Goal: Task Accomplishment & Management: Use online tool/utility

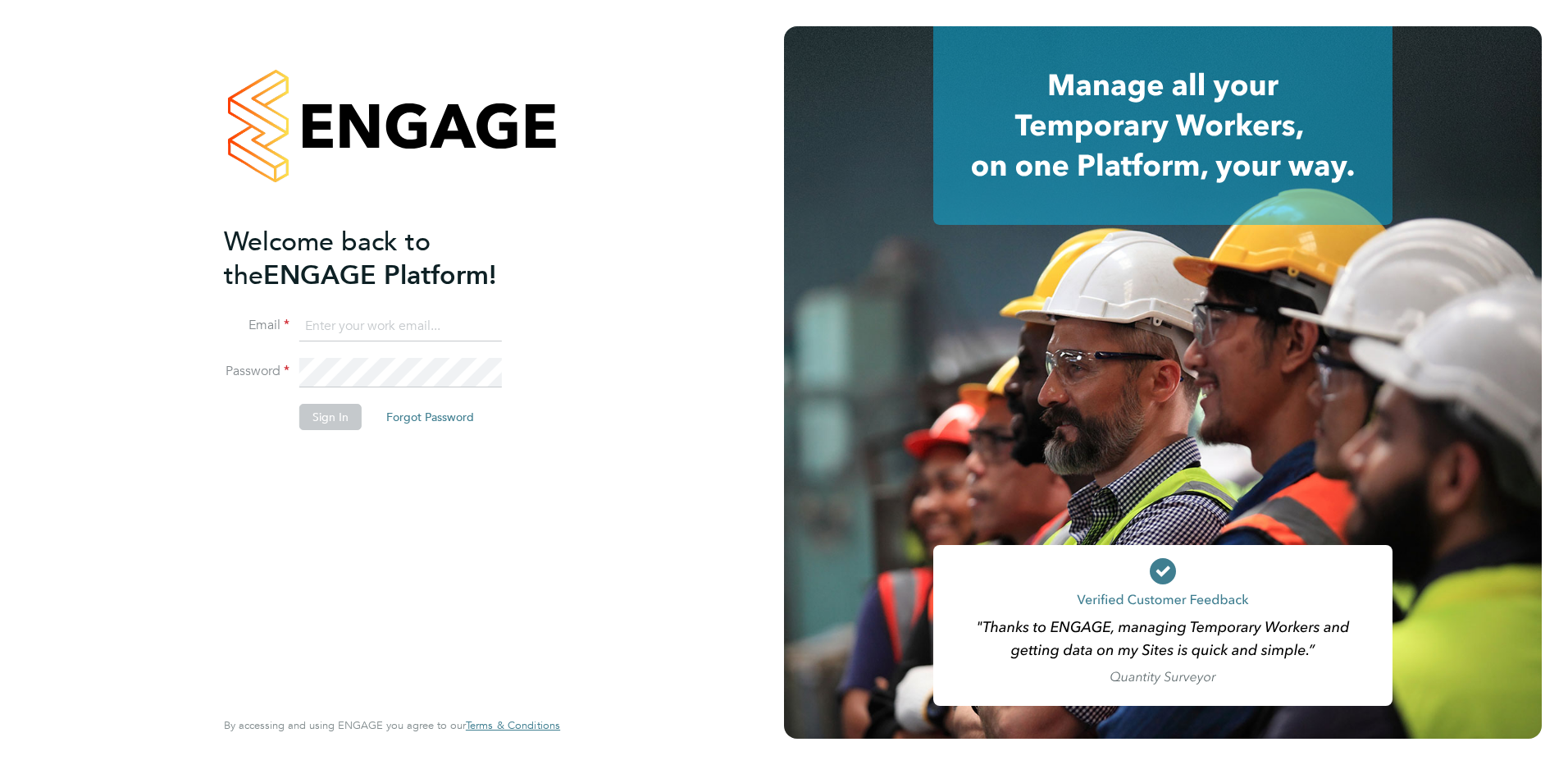
type input "victoria.ticehurst@ncclondon.ac.uk"
click at [325, 420] on button "Sign In" at bounding box center [330, 417] width 62 height 26
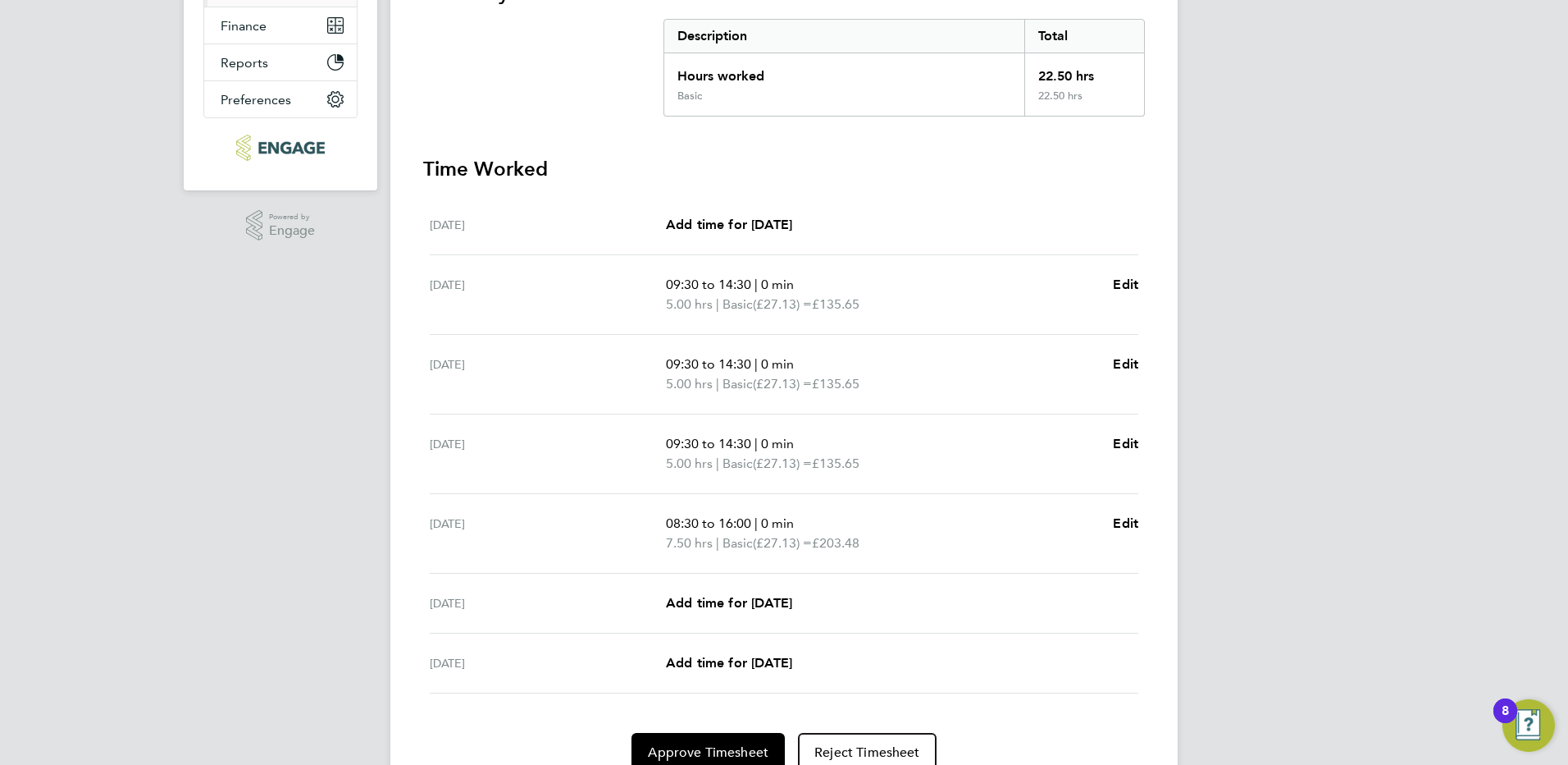
scroll to position [401, 0]
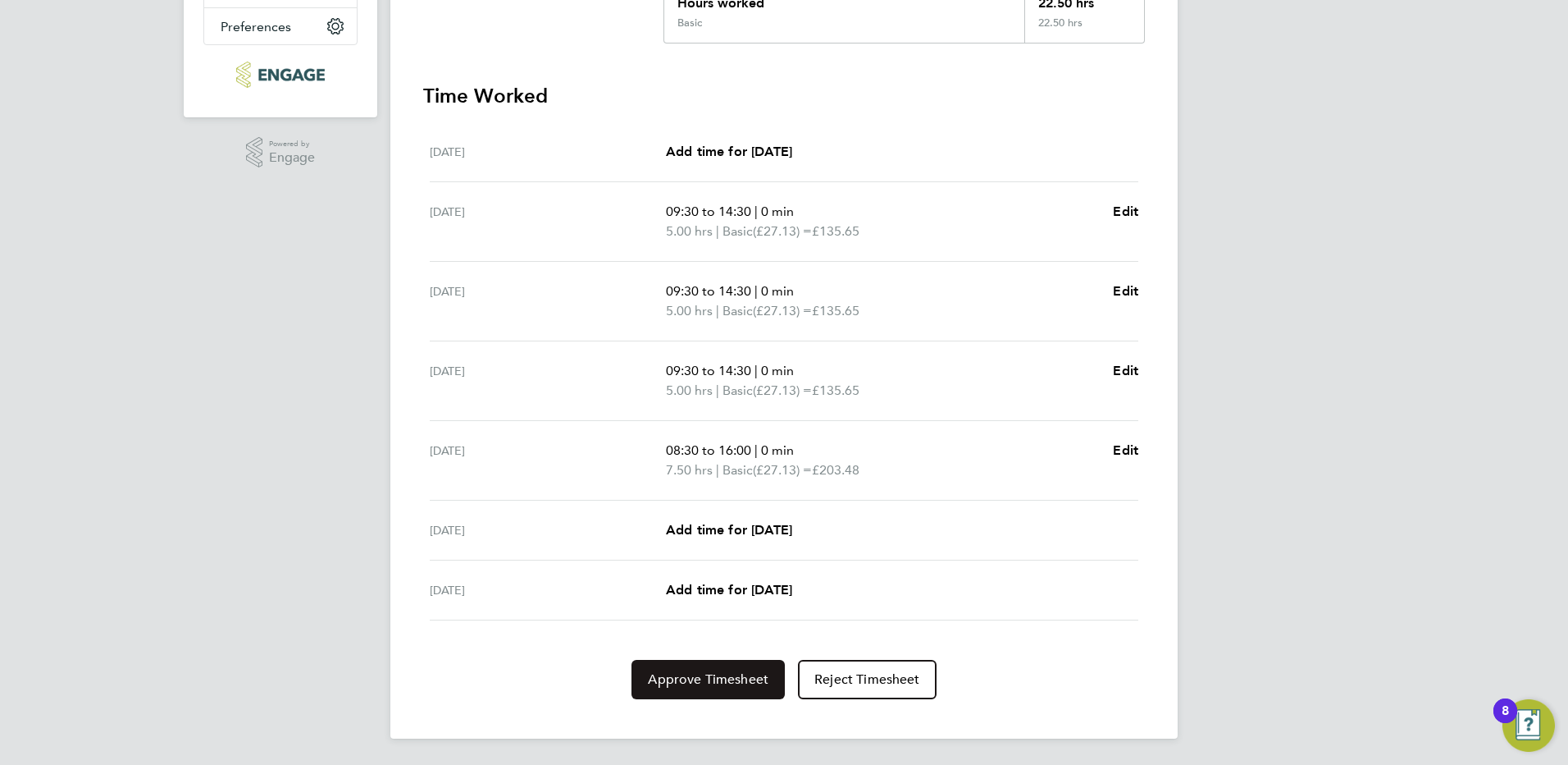
click at [735, 674] on span "Approve Timesheet" at bounding box center [708, 679] width 120 height 16
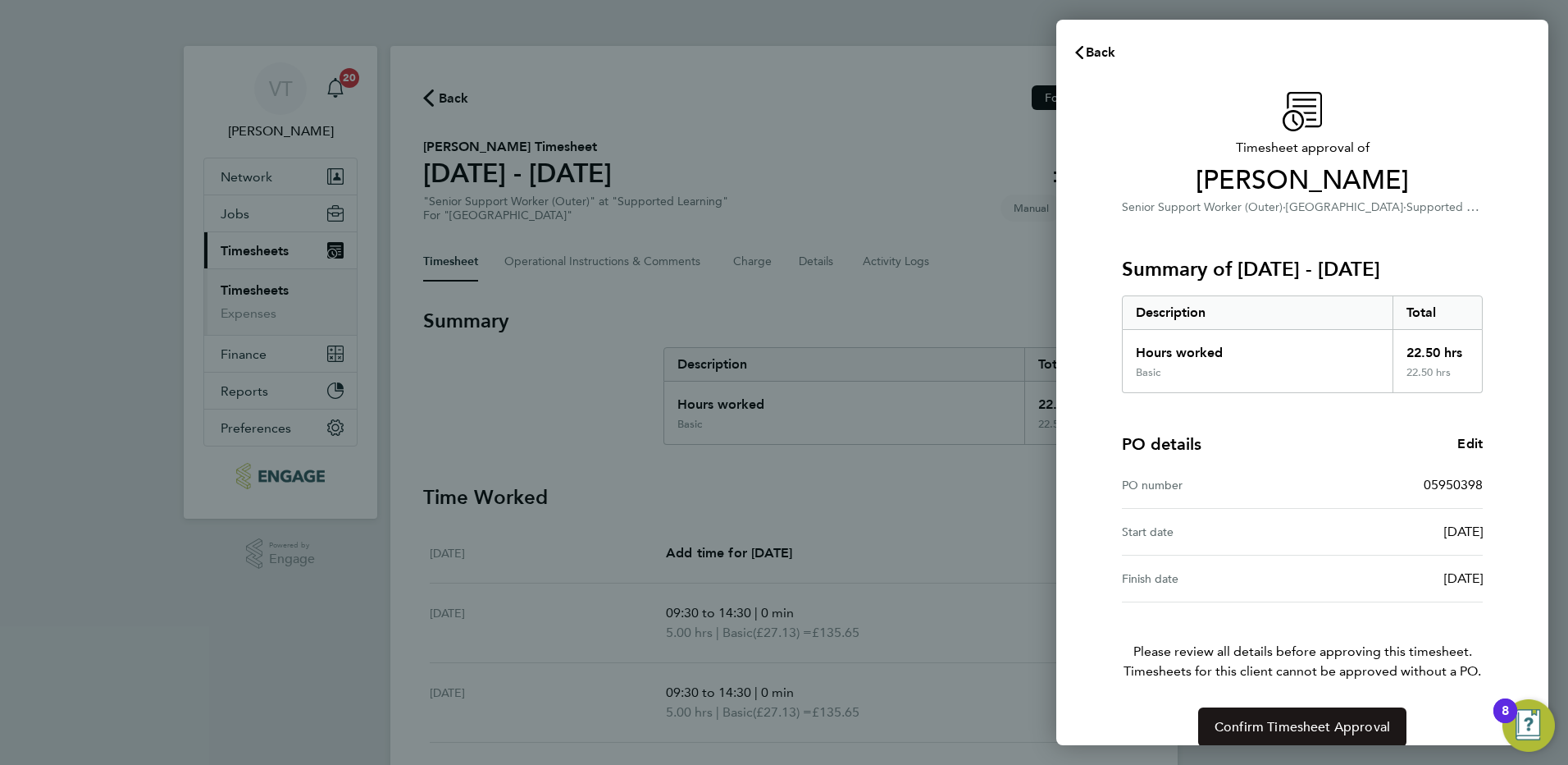
click at [1258, 730] on span "Confirm Timesheet Approval" at bounding box center [1302, 727] width 175 height 16
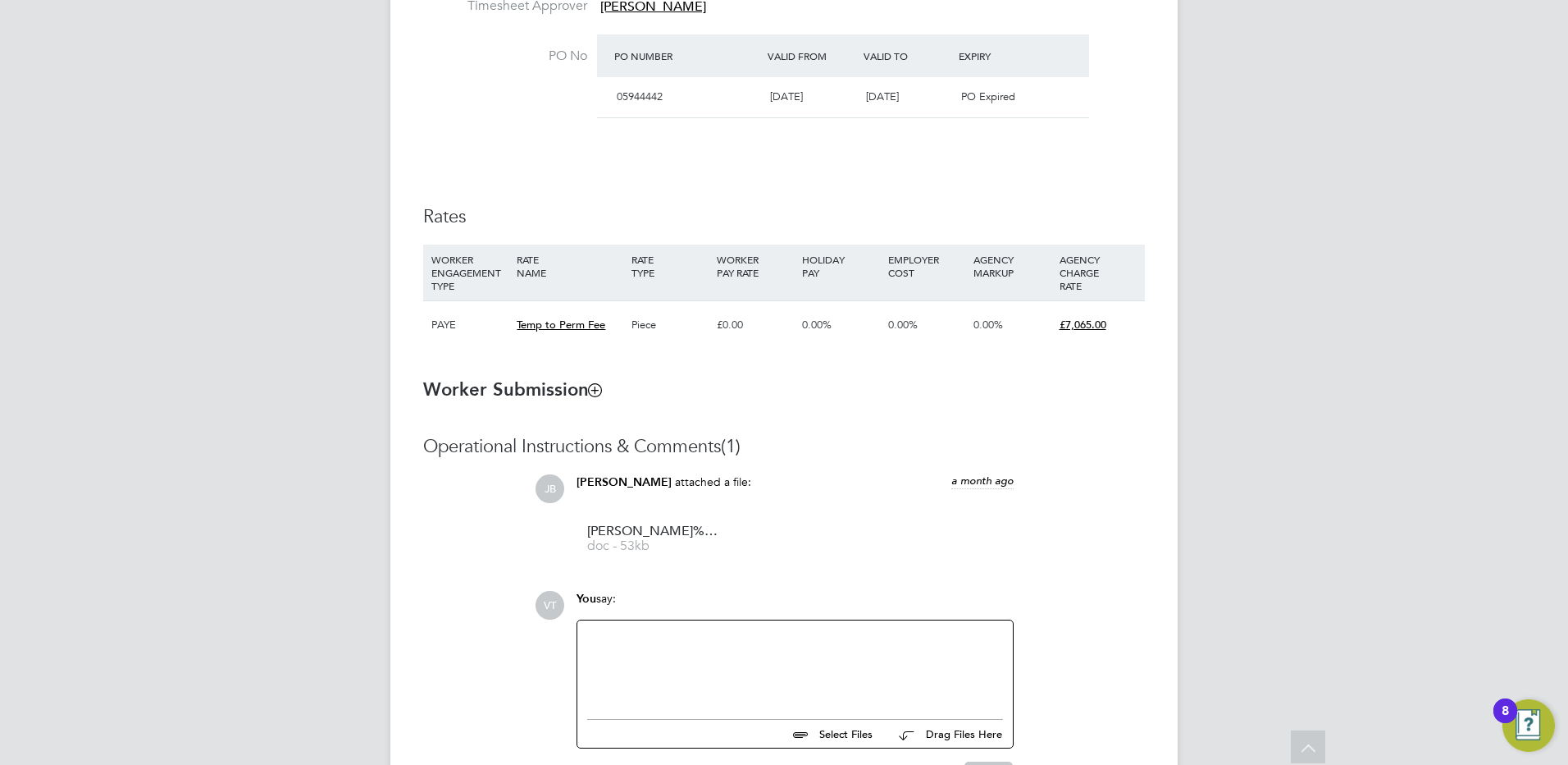
scroll to position [985, 0]
